Goal: Information Seeking & Learning: Compare options

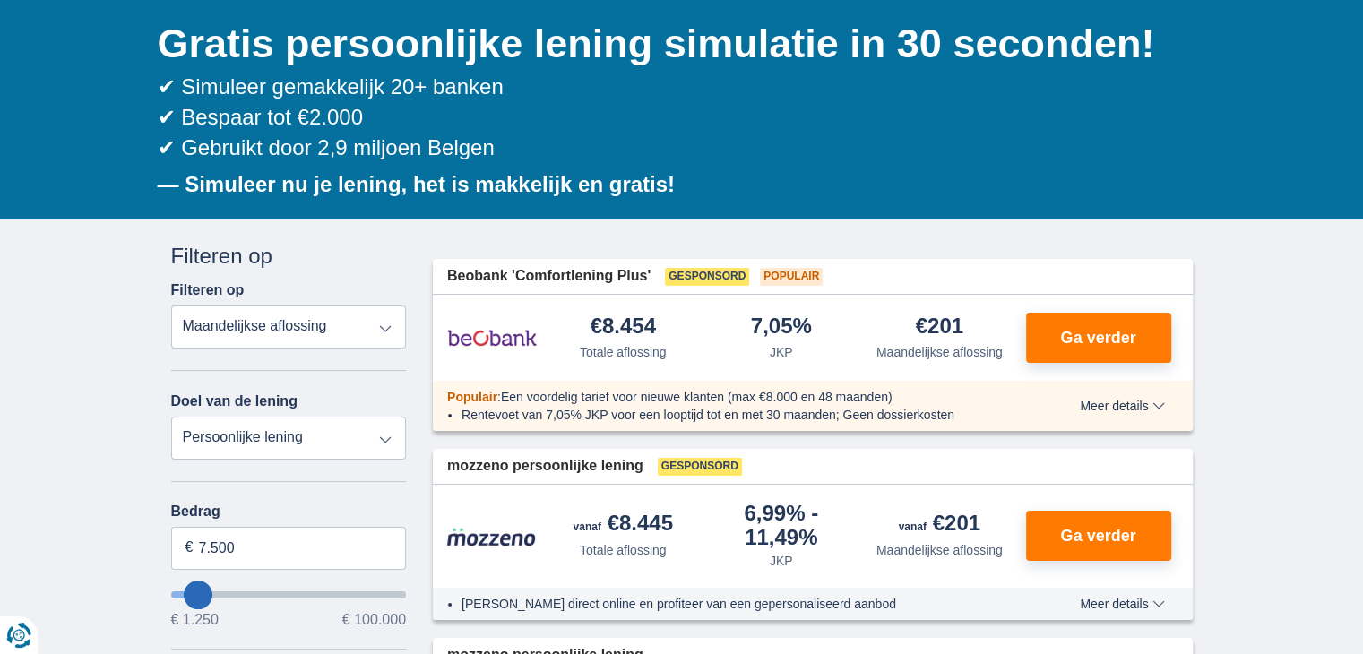
scroll to position [179, 0]
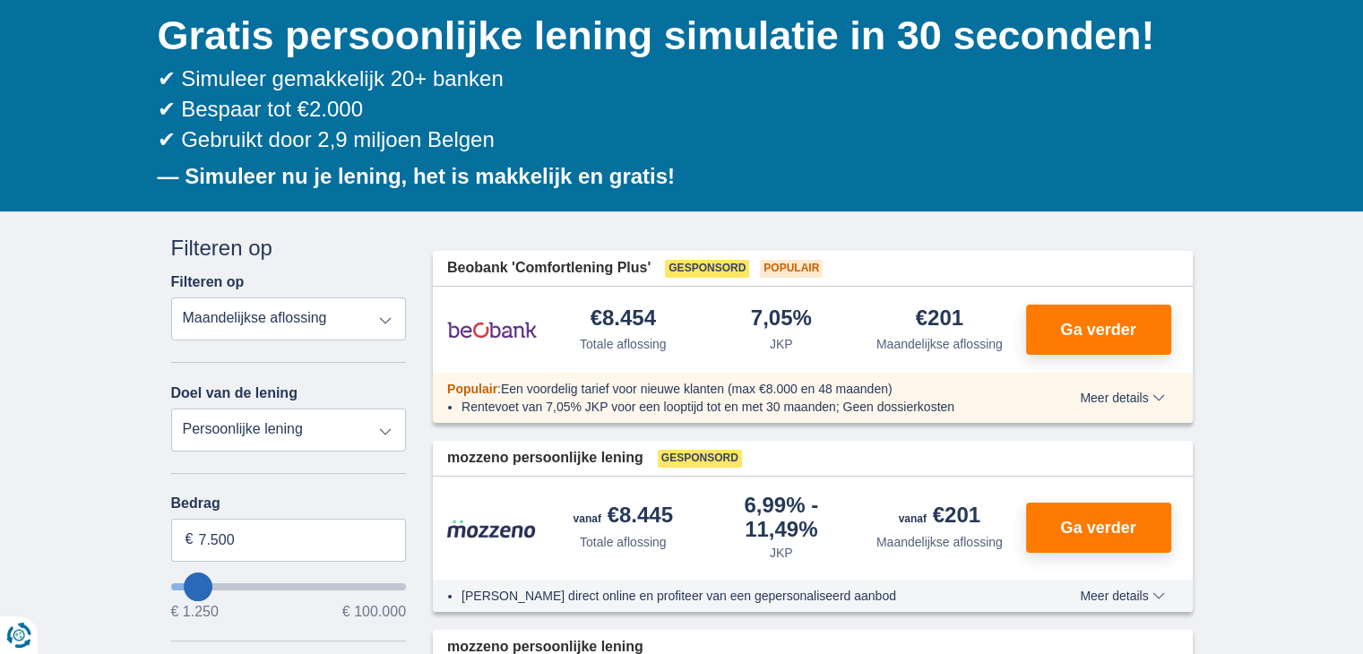
click at [387, 324] on select "Totale aflossing JKP Maandelijkse aflossing" at bounding box center [289, 319] width 236 height 43
click at [171, 298] on select "Totale aflossing JKP Maandelijkse aflossing" at bounding box center [289, 319] width 236 height 43
type input "8.250"
type input "8250"
select select "48"
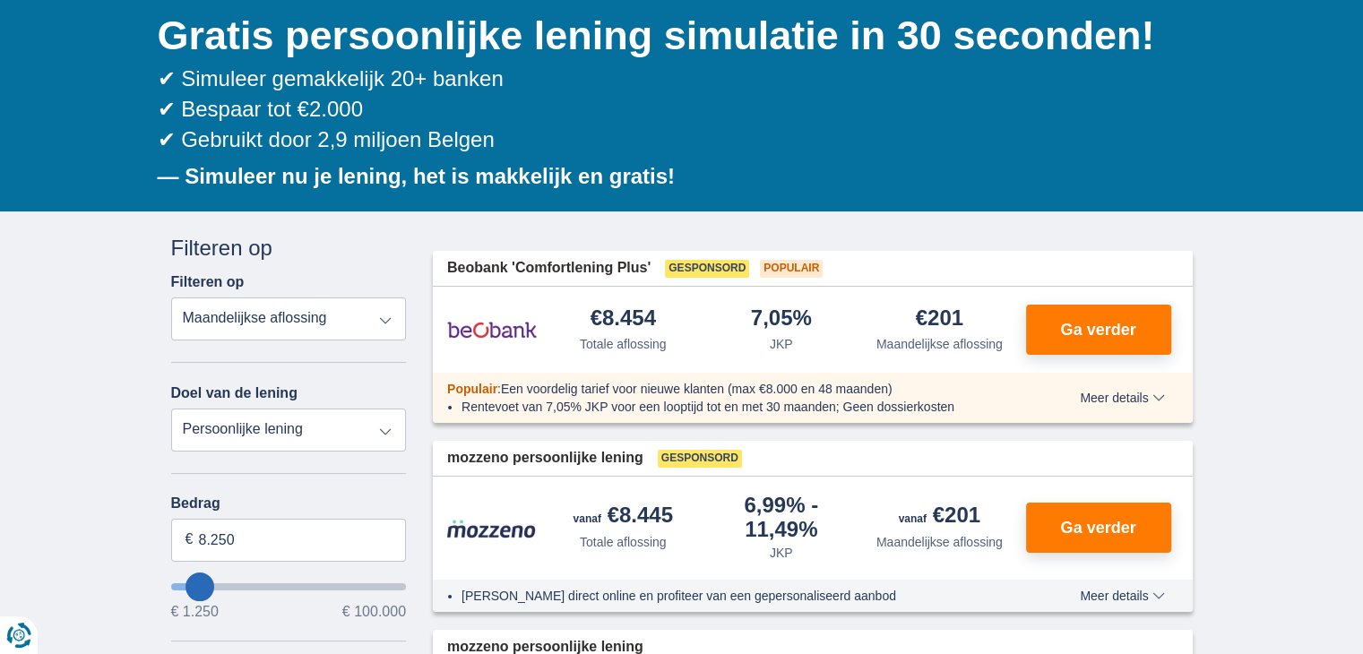
type input "7.250"
type input "7250"
select select "42"
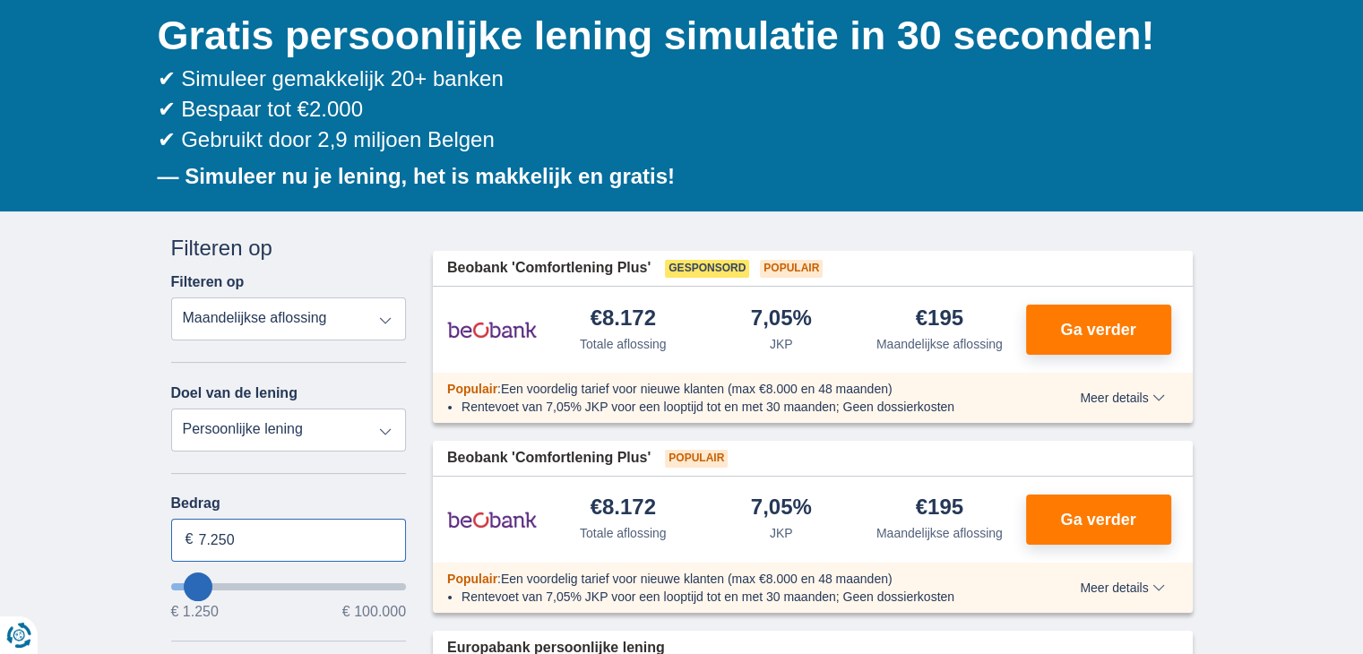
drag, startPoint x: 248, startPoint y: 538, endPoint x: 164, endPoint y: 535, distance: 84.3
click at [164, 535] on div "Annuleren Filters Filteren op Filteren op Totale aflossing JKP Maandelijkse afl…" at bounding box center [289, 659] width 263 height 852
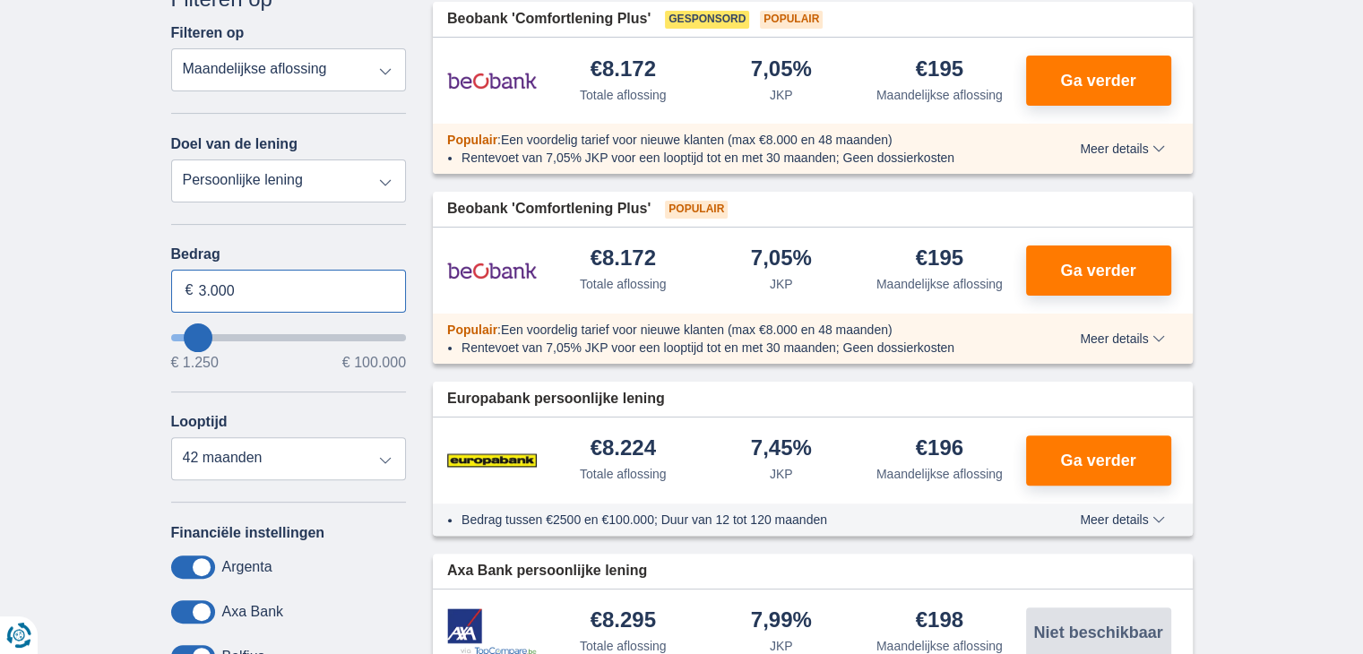
scroll to position [448, 0]
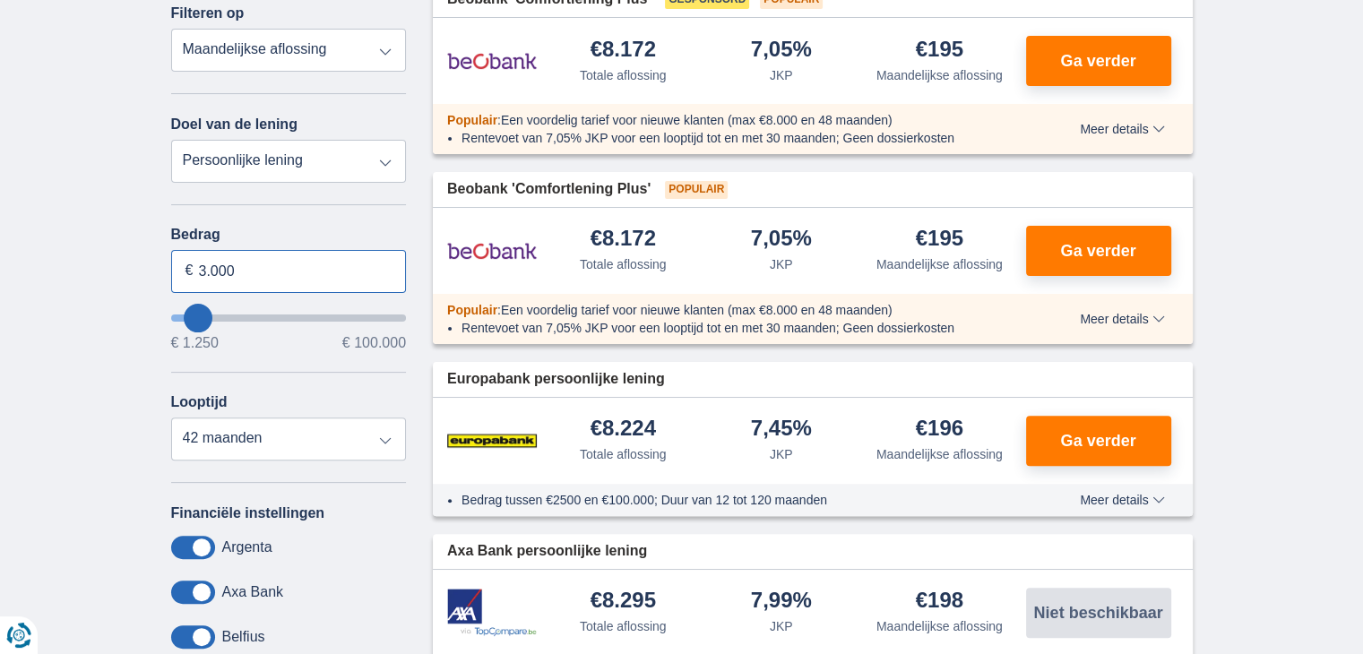
type input "3.000"
type input "3250"
select select "30"
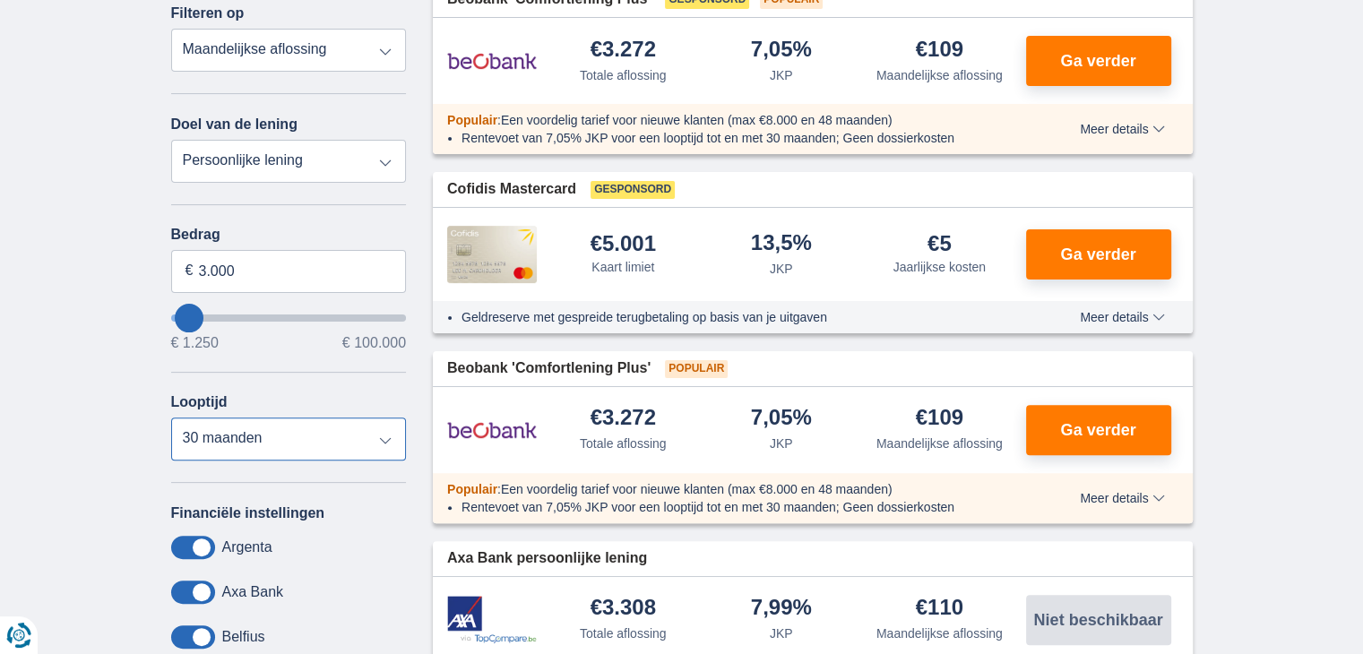
click at [171, 418] on select "12 maanden 18 maanden 24 maanden 30 maanden" at bounding box center [289, 439] width 236 height 43
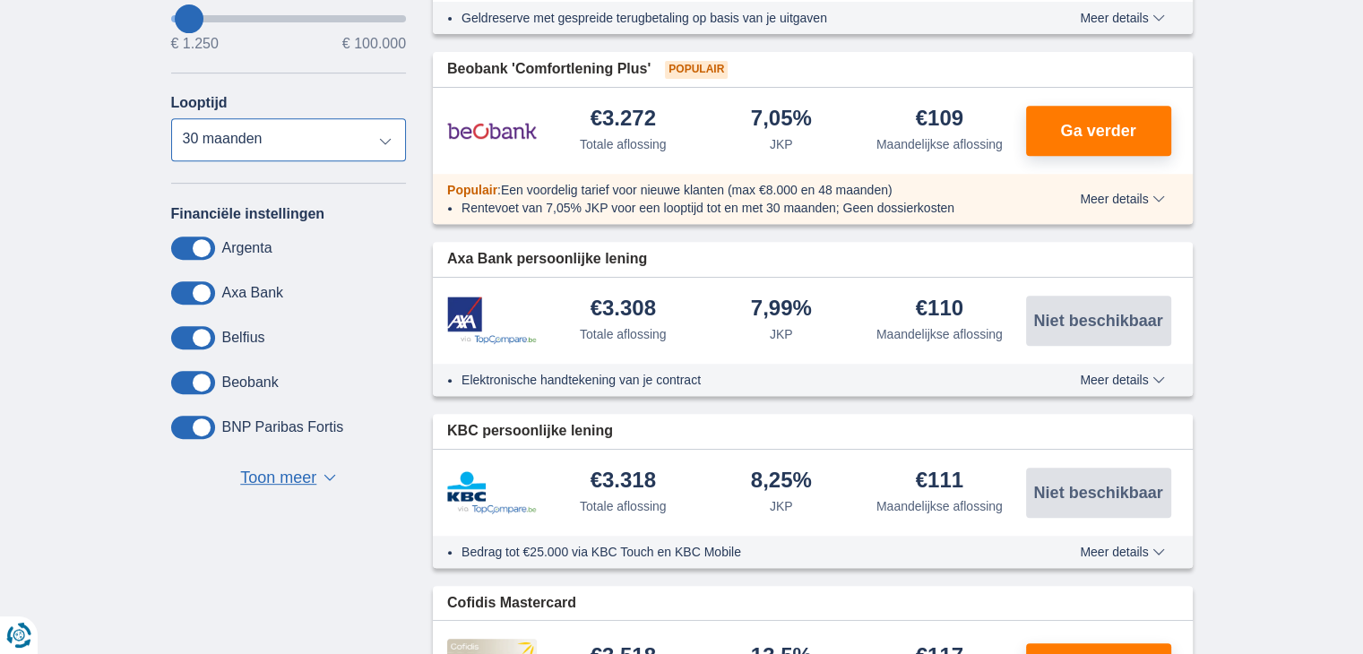
scroll to position [807, 0]
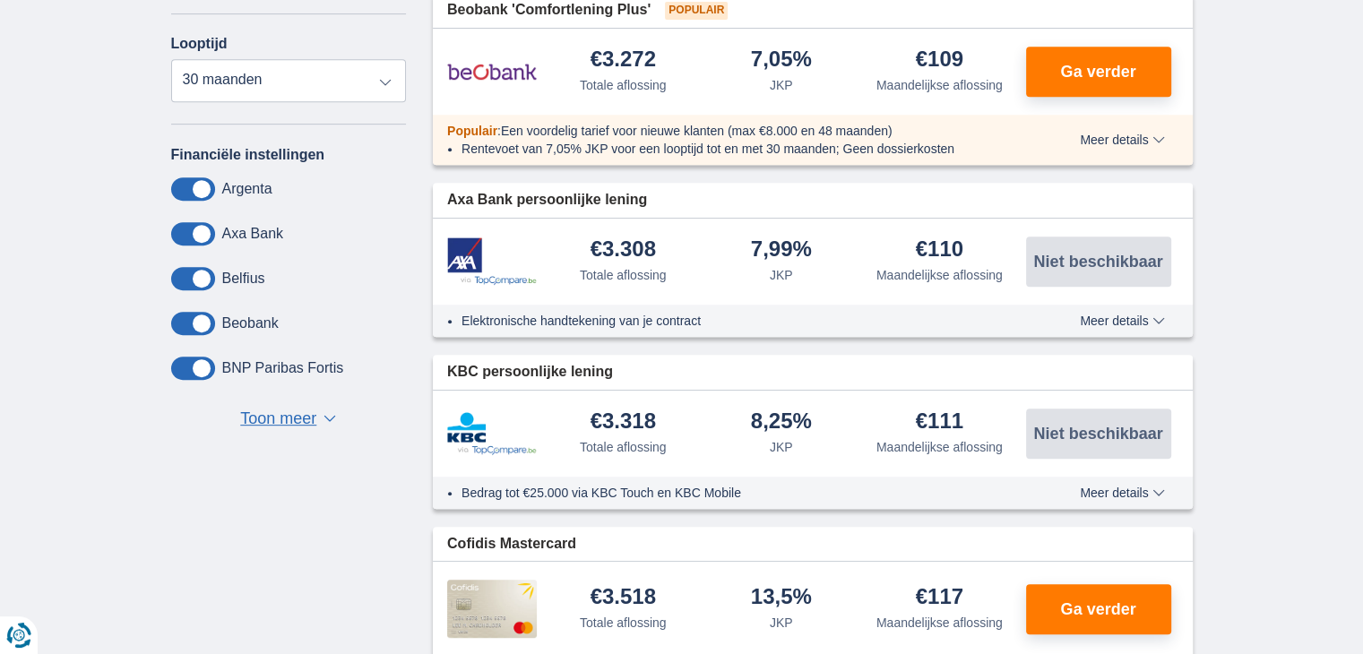
click at [287, 414] on span "Toon meer" at bounding box center [278, 419] width 76 height 23
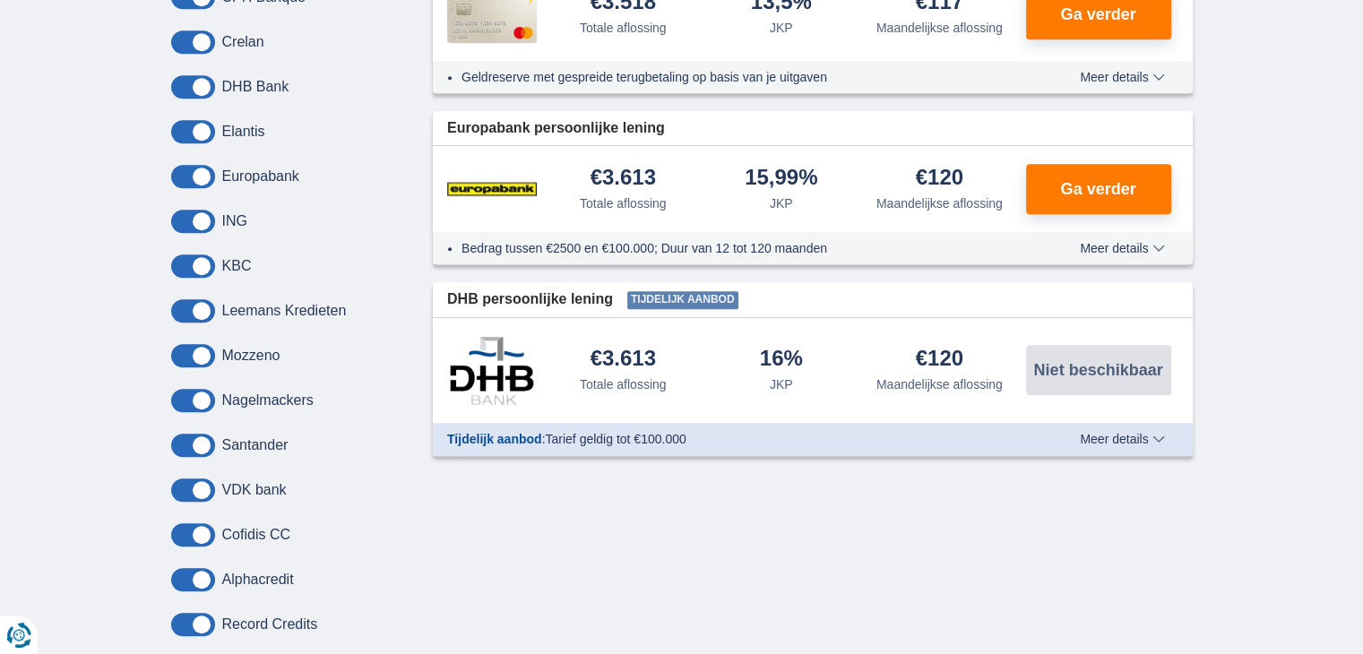
scroll to position [1434, 0]
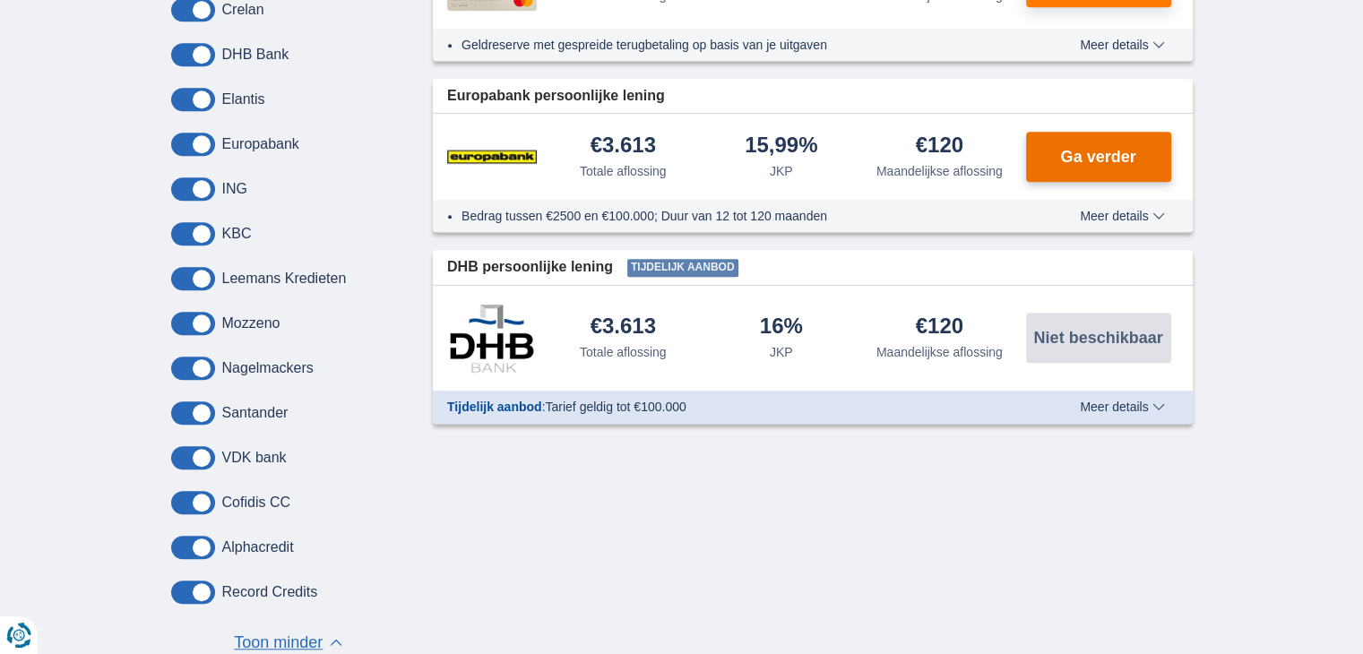
click at [1109, 159] on span "Ga verder" at bounding box center [1097, 157] width 75 height 16
